Goal: Information Seeking & Learning: Learn about a topic

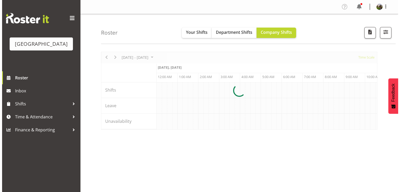
scroll to position [0, 2998]
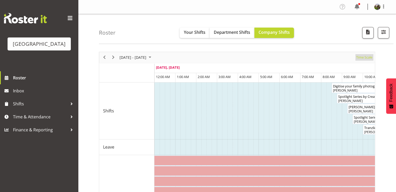
click at [360, 57] on span "Time Scale" at bounding box center [363, 57] width 17 height 7
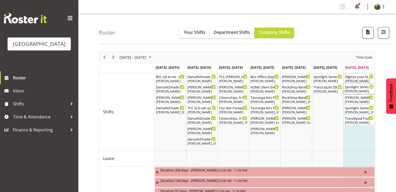
click at [357, 89] on div "Spotlight Series by Create the Bay (Troupes) FOHM Shift ( 08:45 AM - 03:15 PM )…" at bounding box center [359, 89] width 29 height 10
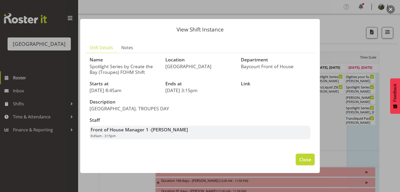
click at [303, 157] on span "Close" at bounding box center [305, 159] width 12 height 7
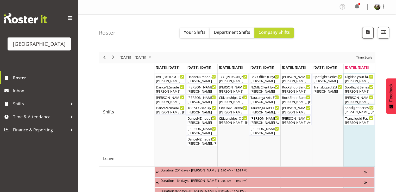
click at [349, 112] on div "[PERSON_NAME], [PERSON_NAME], [PERSON_NAME]" at bounding box center [359, 112] width 29 height 5
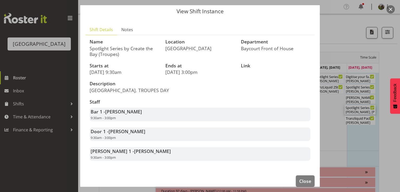
scroll to position [25, 0]
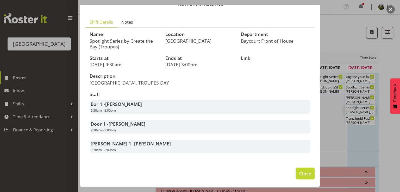
click at [301, 173] on span "Close" at bounding box center [305, 173] width 12 height 7
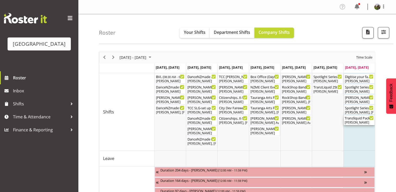
click at [353, 119] on div "Tranzliquid Pack out Cargo Shed ( 10:00 AM - 01:00 PM )" at bounding box center [359, 117] width 29 height 5
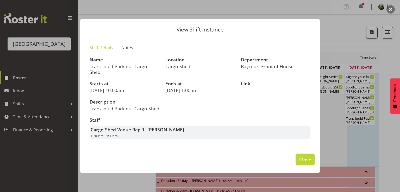
click at [302, 156] on span "Close" at bounding box center [305, 159] width 12 height 7
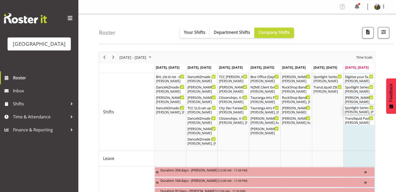
click at [354, 107] on div "Spotlight Series by Create the Bay (Troupes) ( 09:30 AM - 03:00 PM )" at bounding box center [359, 107] width 29 height 5
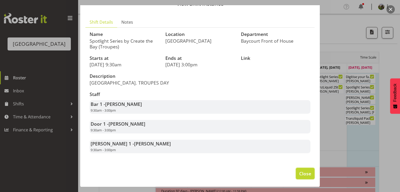
click at [300, 173] on span "Close" at bounding box center [305, 173] width 12 height 7
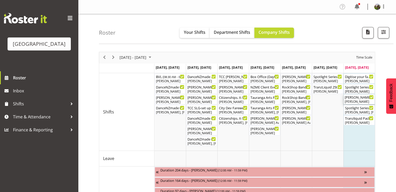
click at [356, 100] on div "[PERSON_NAME]" at bounding box center [359, 101] width 29 height 5
